Goal: Go to known website: Access a specific website the user already knows

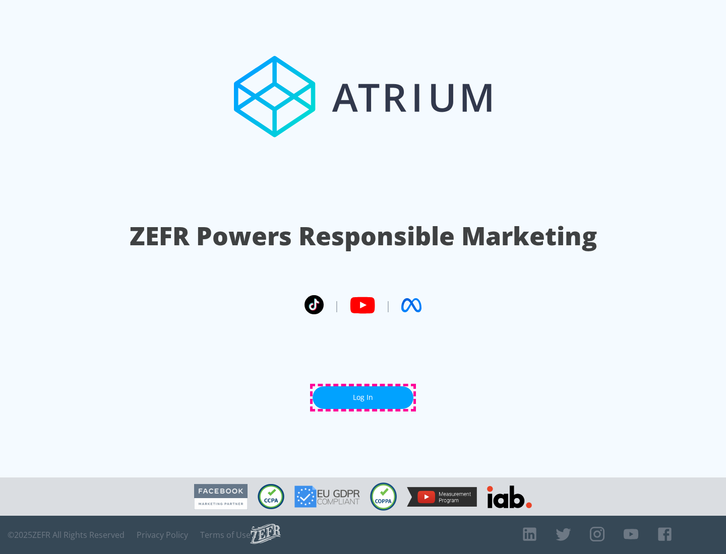
click at [363, 398] on link "Log In" at bounding box center [362, 398] width 101 height 23
